Goal: Task Accomplishment & Management: Use online tool/utility

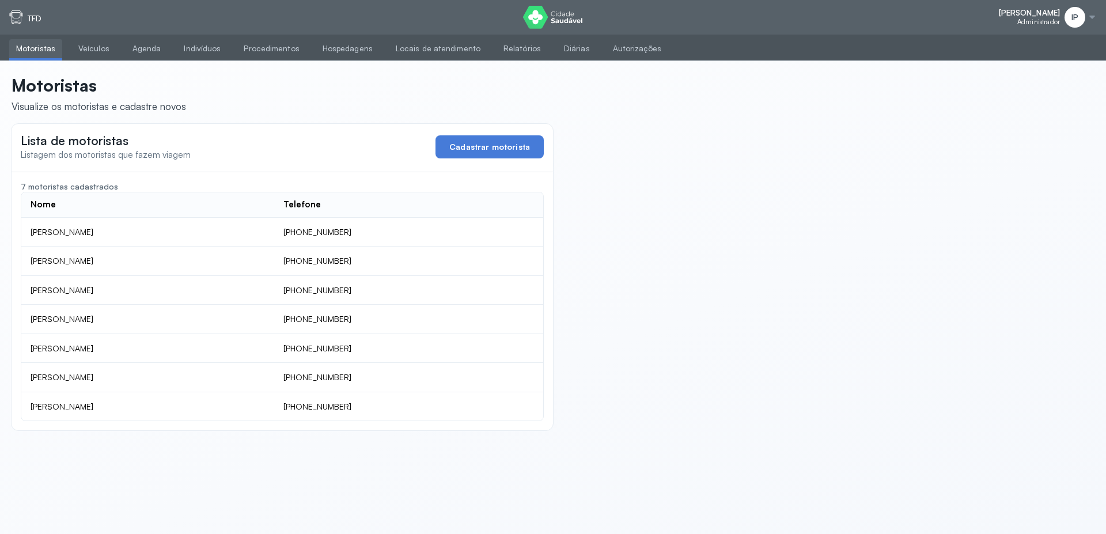
click at [116, 44] on ul "Motoristas Veículos Agenda Indivíduos Procedimentos Hospedagens Locais de atend…" at bounding box center [553, 48] width 1106 height 26
click at [136, 50] on link "Agenda" at bounding box center [147, 48] width 43 height 19
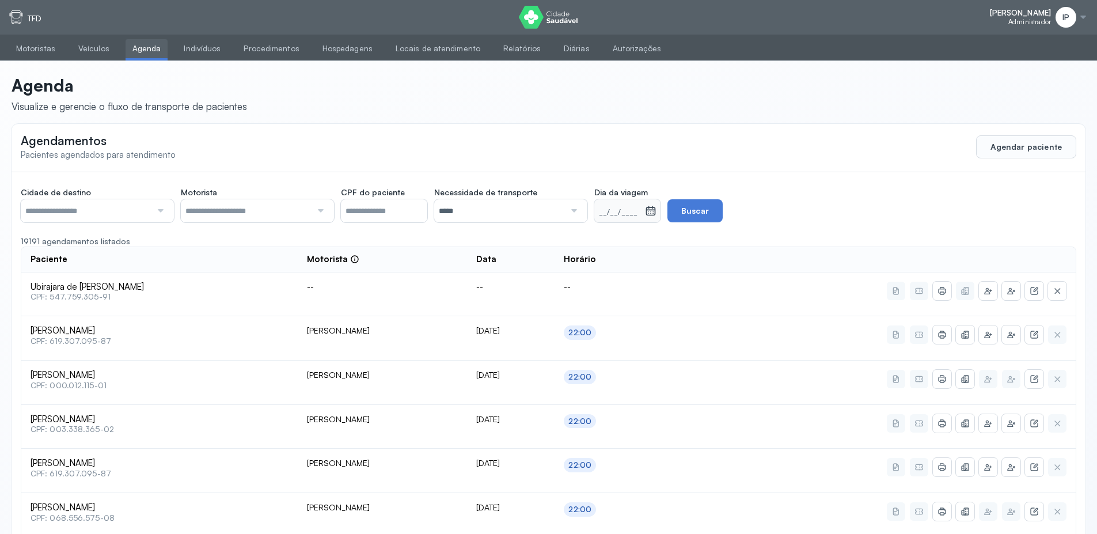
click at [132, 215] on input "text" at bounding box center [86, 210] width 131 height 23
click at [67, 216] on input "text" at bounding box center [86, 210] width 131 height 23
click at [257, 210] on input "text" at bounding box center [246, 210] width 131 height 23
click at [634, 199] on div "__/__/____" at bounding box center [619, 210] width 51 height 23
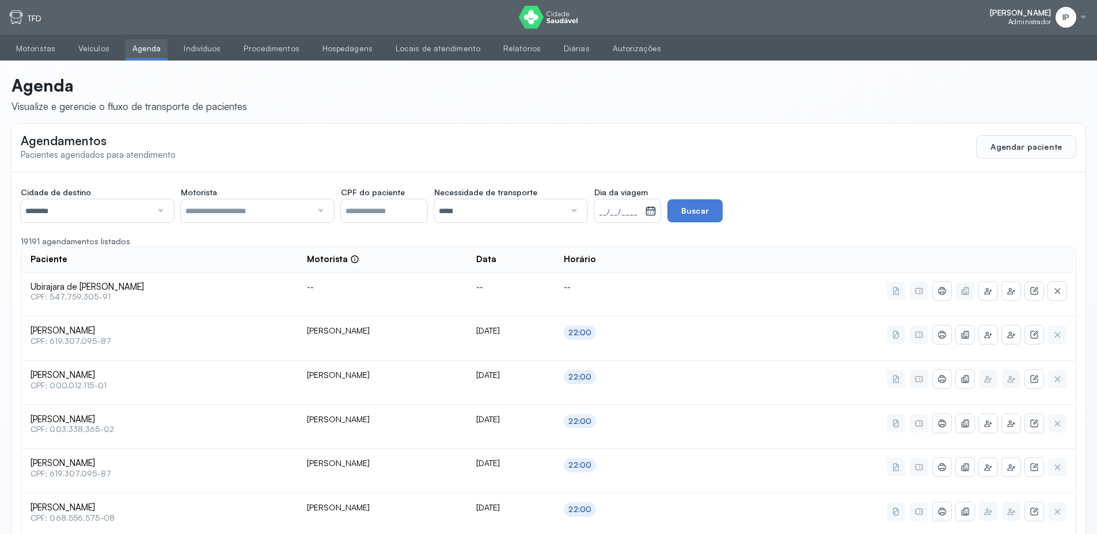
click at [640, 215] on small "__/__/____" at bounding box center [619, 213] width 41 height 12
drag, startPoint x: 513, startPoint y: 236, endPoint x: 500, endPoint y: 228, distance: 14.7
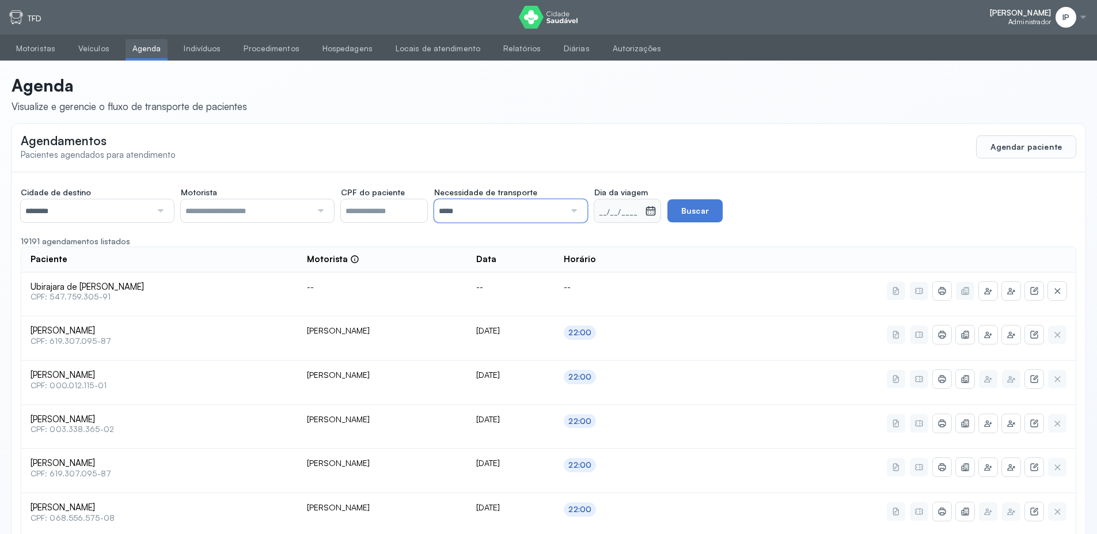
click at [488, 207] on input "*****" at bounding box center [499, 210] width 131 height 23
click at [628, 207] on small "[DATE]" at bounding box center [613, 213] width 29 height 12
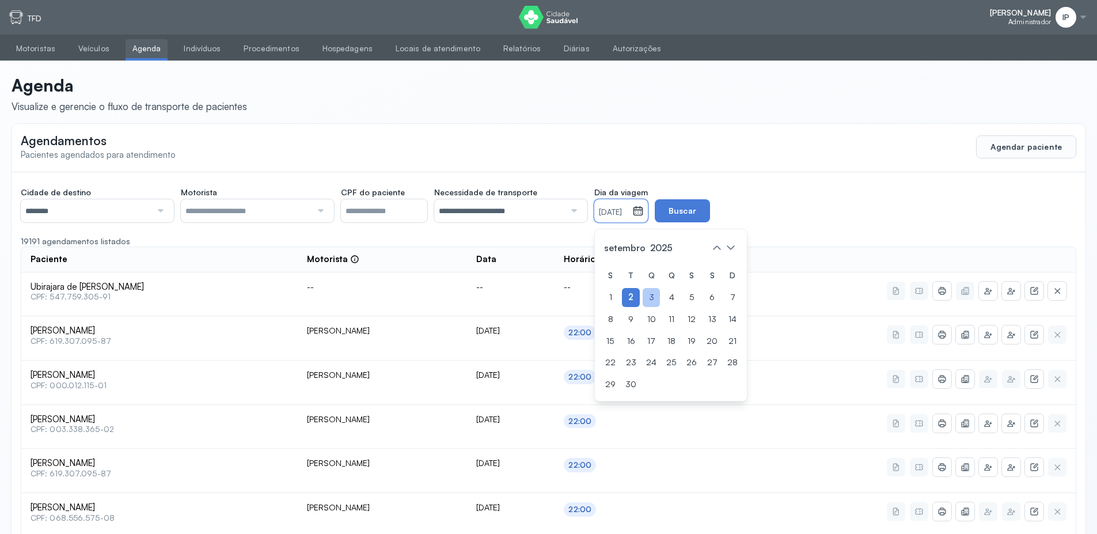
click at [660, 294] on div "3" at bounding box center [651, 297] width 17 height 19
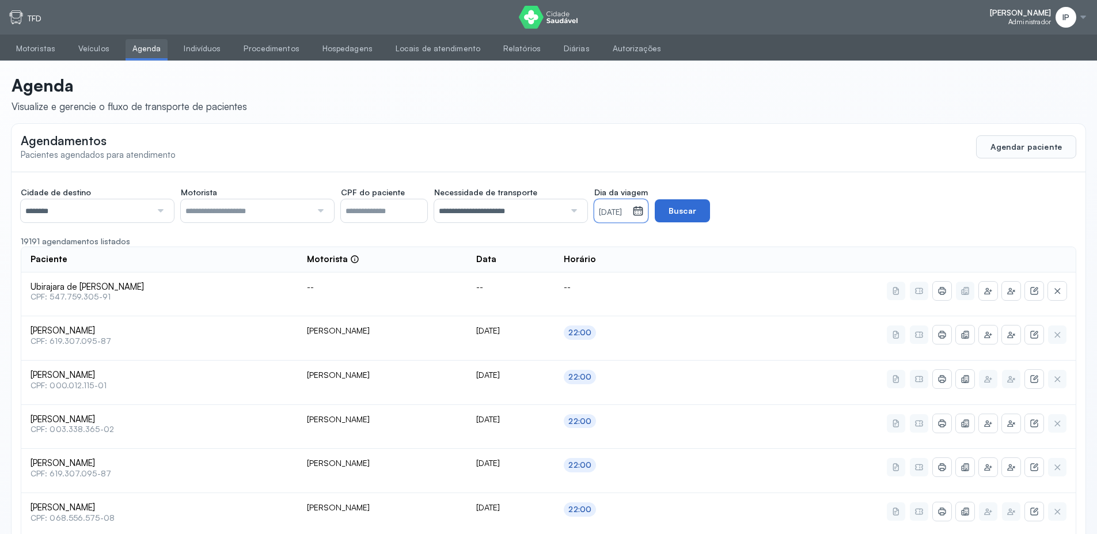
click at [710, 203] on button "Buscar" at bounding box center [682, 210] width 55 height 23
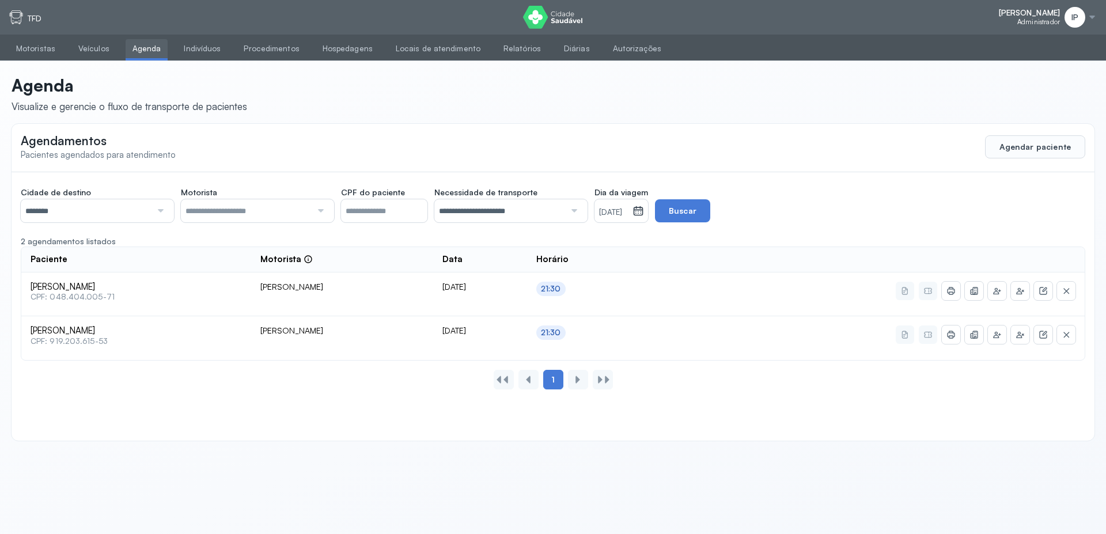
drag, startPoint x: 673, startPoint y: 453, endPoint x: 663, endPoint y: 403, distance: 50.6
click at [674, 451] on div "**********" at bounding box center [553, 257] width 1106 height 392
click at [94, 47] on link "Veículos" at bounding box center [93, 48] width 45 height 19
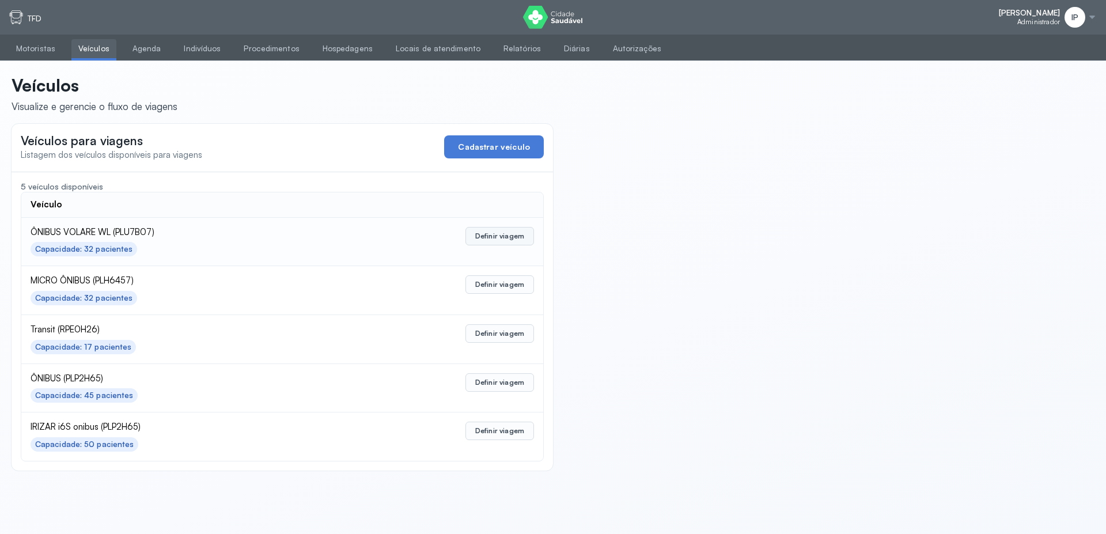
click at [513, 237] on button "Definir viagem" at bounding box center [499, 236] width 69 height 18
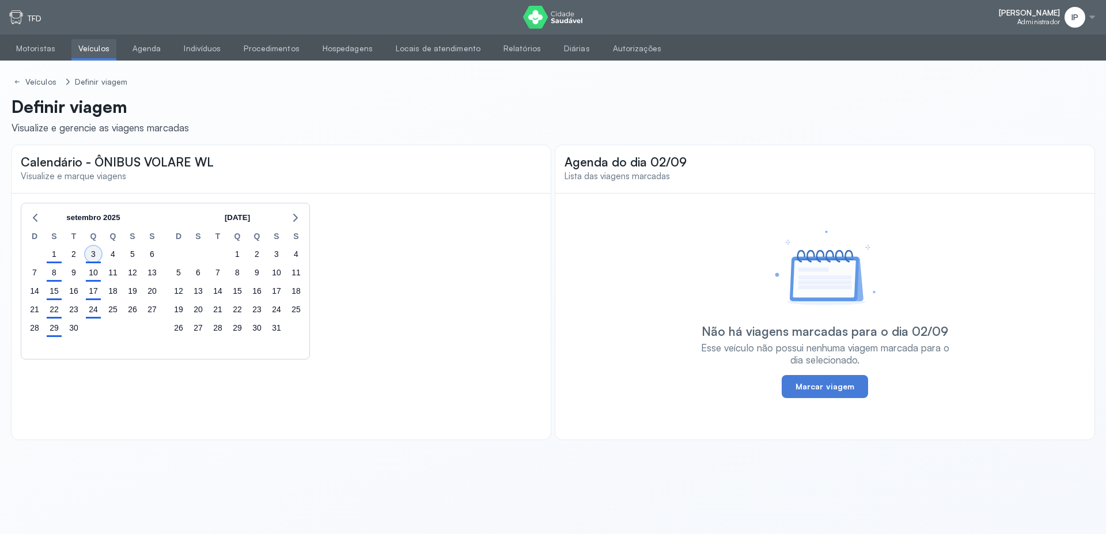
click at [92, 256] on div "3" at bounding box center [93, 254] width 16 height 16
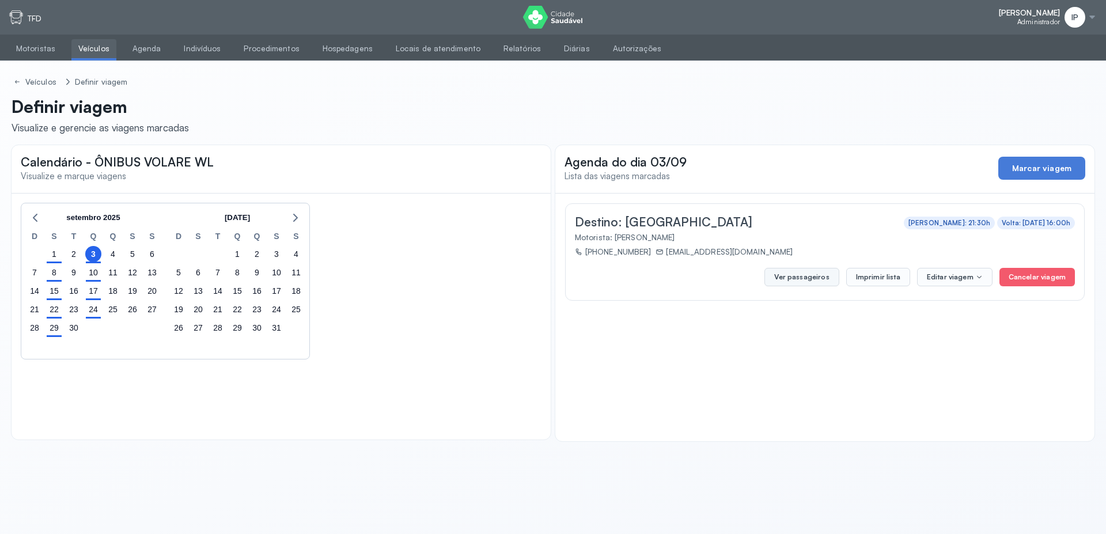
click at [818, 278] on button "Ver passageiros" at bounding box center [801, 277] width 74 height 18
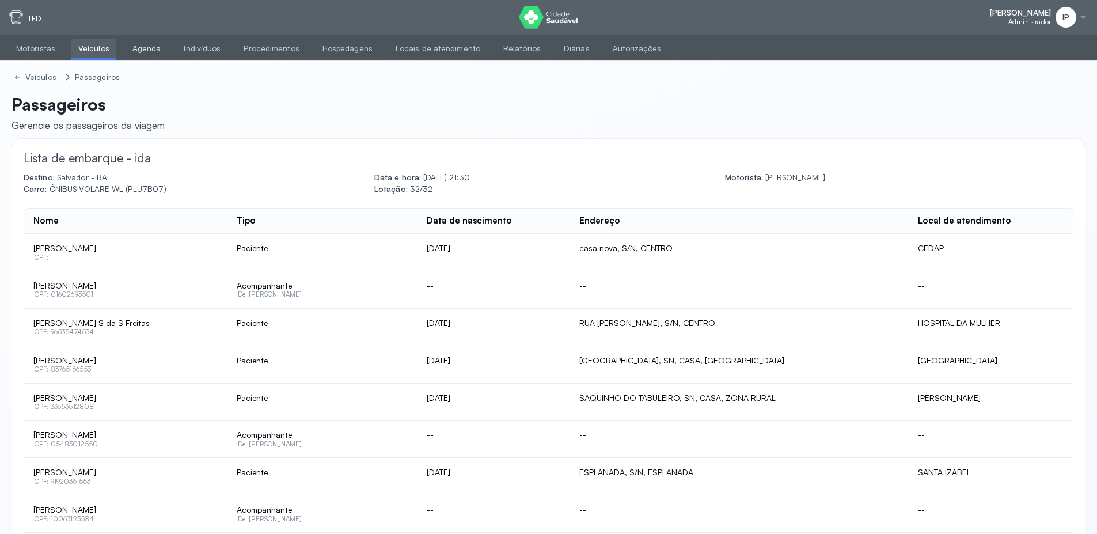
click at [145, 44] on link "Agenda" at bounding box center [147, 48] width 43 height 19
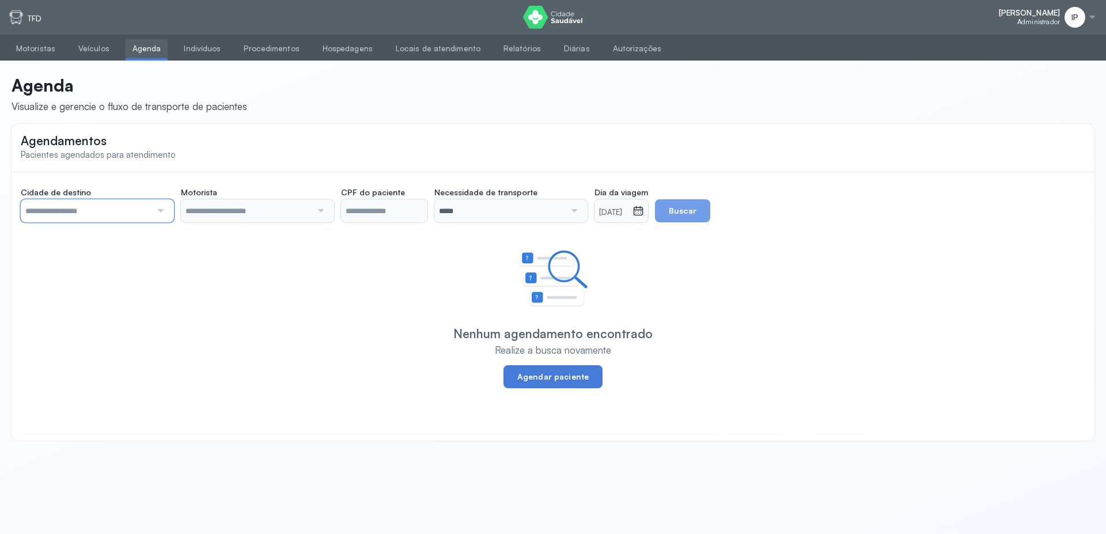
click at [93, 219] on input "text" at bounding box center [86, 210] width 131 height 23
